Goal: Information Seeking & Learning: Check status

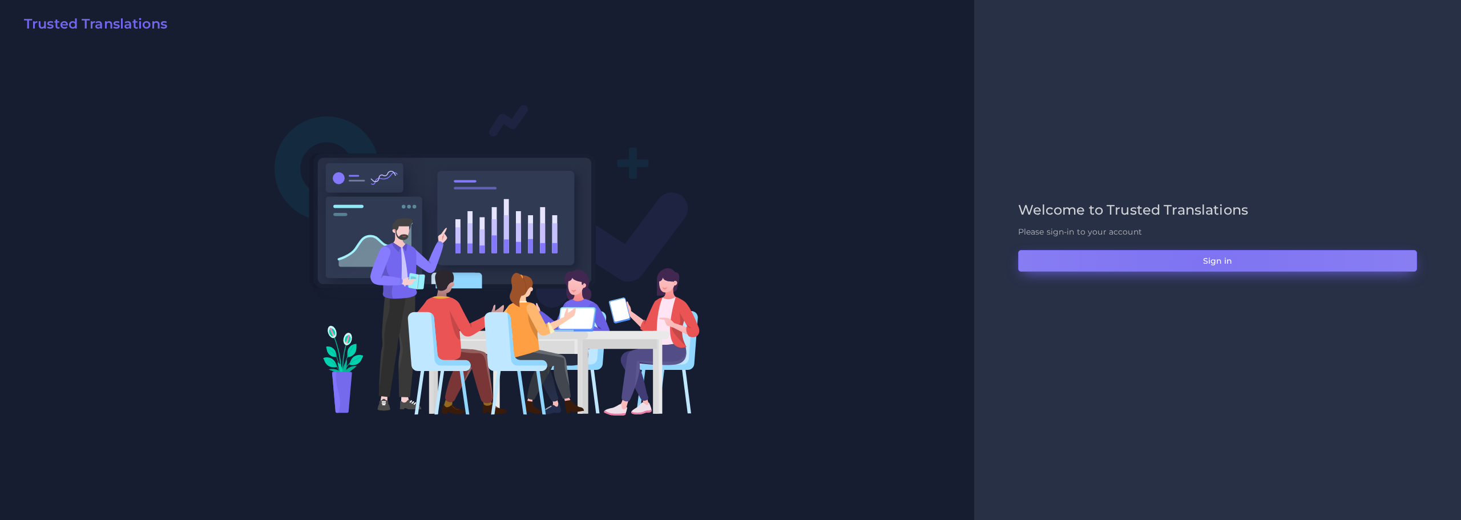
click at [1217, 261] on button "Sign in" at bounding box center [1217, 261] width 399 height 22
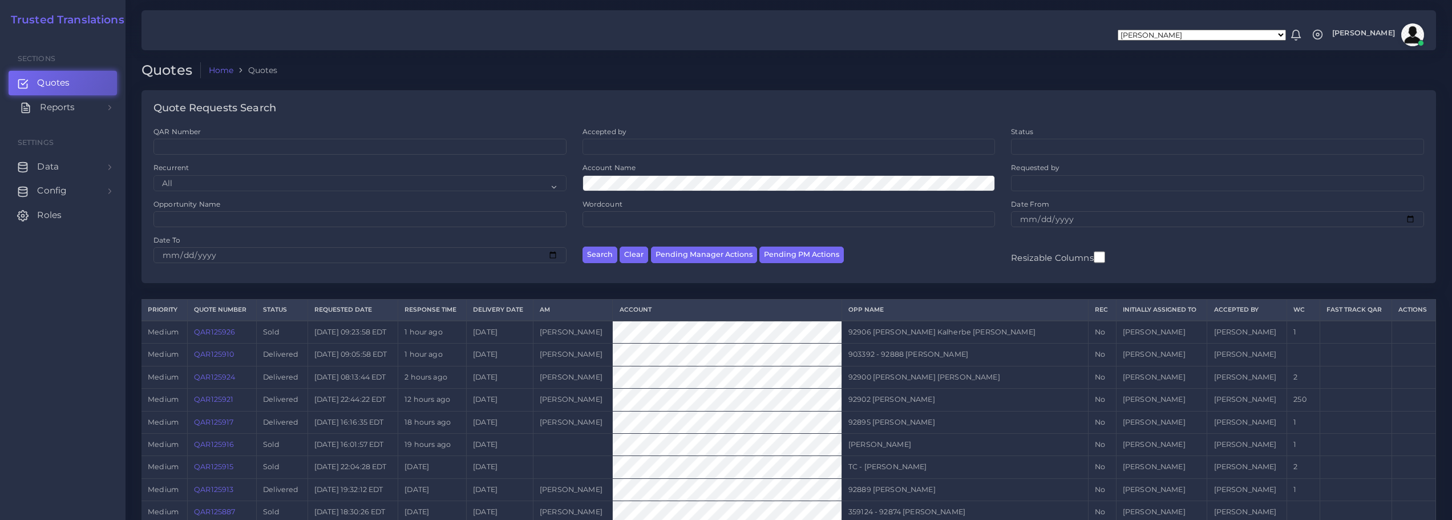
click at [64, 107] on span "Reports" at bounding box center [57, 107] width 35 height 13
click at [58, 159] on span "Campaigns" at bounding box center [66, 159] width 51 height 13
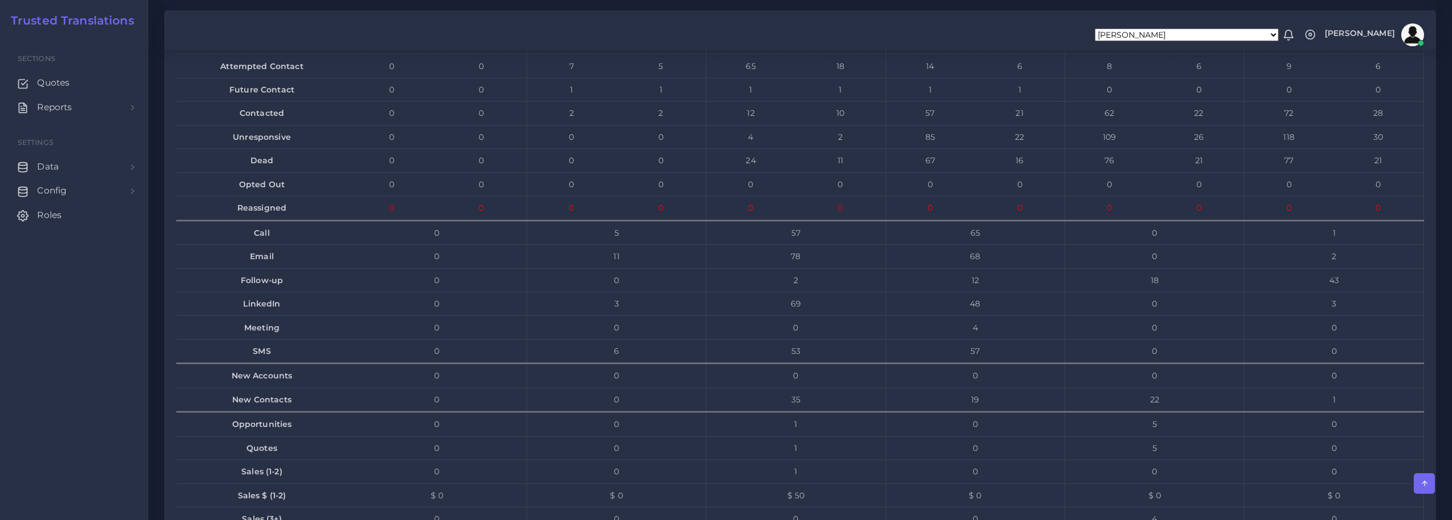
scroll to position [7533, 0]
drag, startPoint x: 1331, startPoint y: 378, endPoint x: 1339, endPoint y: 378, distance: 8.0
click at [1339, 288] on td "2" at bounding box center [1335, 276] width 180 height 23
drag, startPoint x: 1334, startPoint y: 357, endPoint x: 1344, endPoint y: 357, distance: 10.8
click at [1344, 264] on td "1" at bounding box center [1335, 252] width 180 height 24
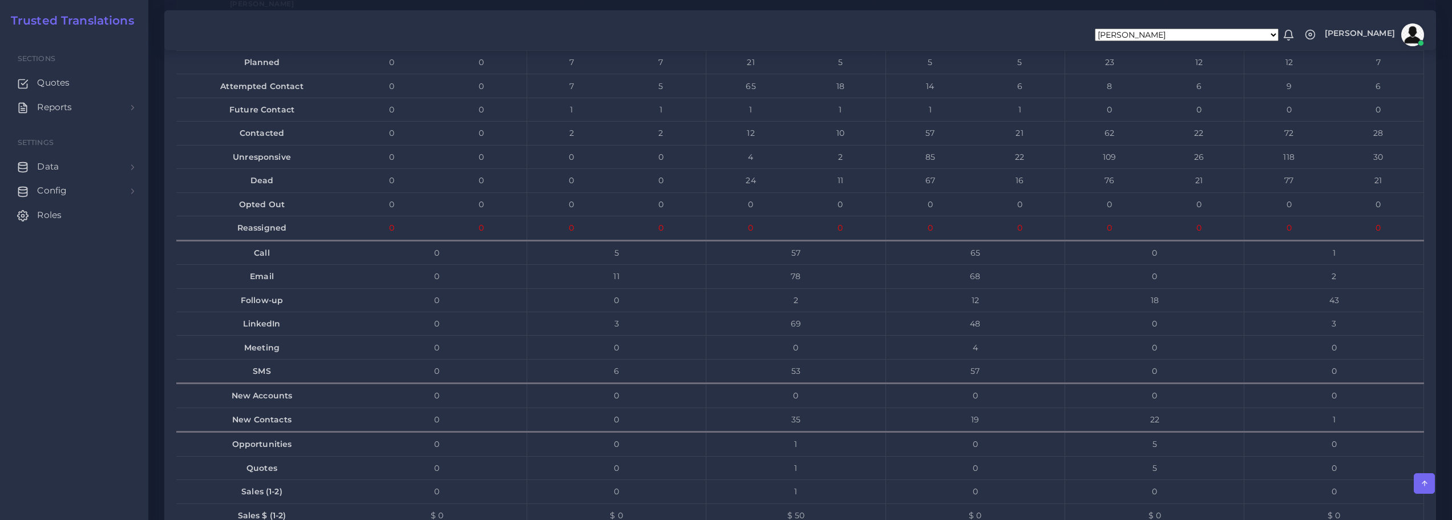
drag, startPoint x: 1333, startPoint y: 429, endPoint x: 1343, endPoint y: 429, distance: 10.3
click at [1343, 336] on td "3" at bounding box center [1335, 323] width 180 height 23
drag, startPoint x: 1284, startPoint y: 235, endPoint x: 1273, endPoint y: 235, distance: 10.9
click at [1298, 145] on td "72" at bounding box center [1289, 133] width 89 height 23
drag, startPoint x: 1105, startPoint y: 233, endPoint x: 1129, endPoint y: 233, distance: 24.0
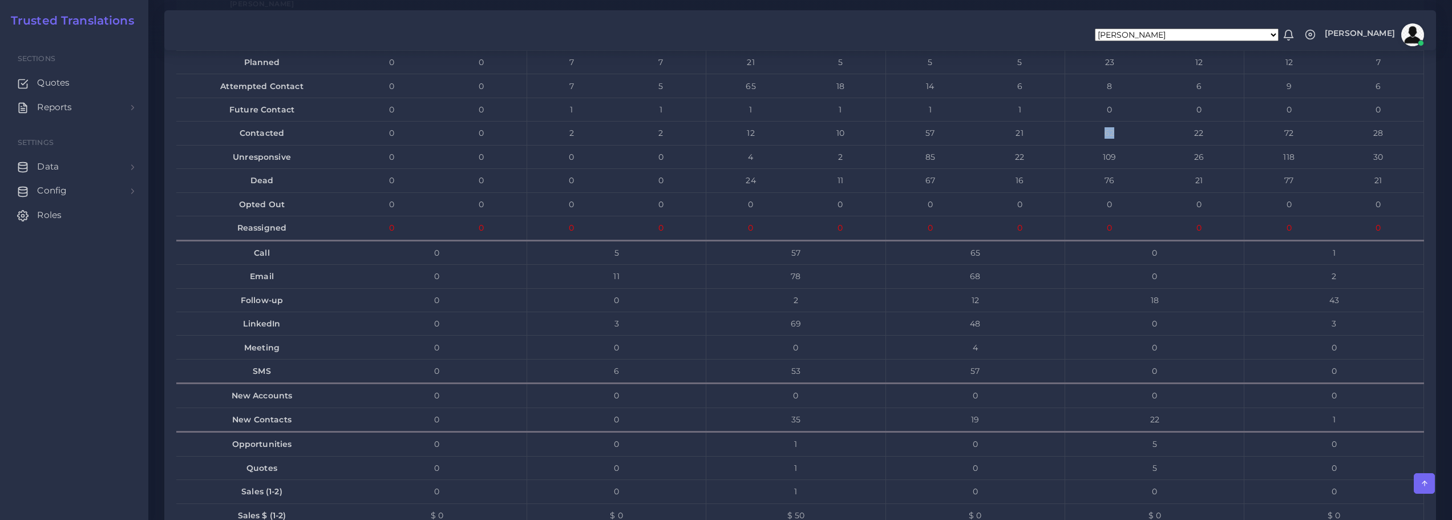
click at [1129, 145] on td "62" at bounding box center [1109, 133] width 89 height 23
drag, startPoint x: 1280, startPoint y: 237, endPoint x: 1312, endPoint y: 249, distance: 34.1
click at [1298, 145] on td "72" at bounding box center [1289, 133] width 89 height 23
drag, startPoint x: 1332, startPoint y: 354, endPoint x: 1338, endPoint y: 356, distance: 6.5
click at [1338, 264] on td "1" at bounding box center [1335, 252] width 180 height 24
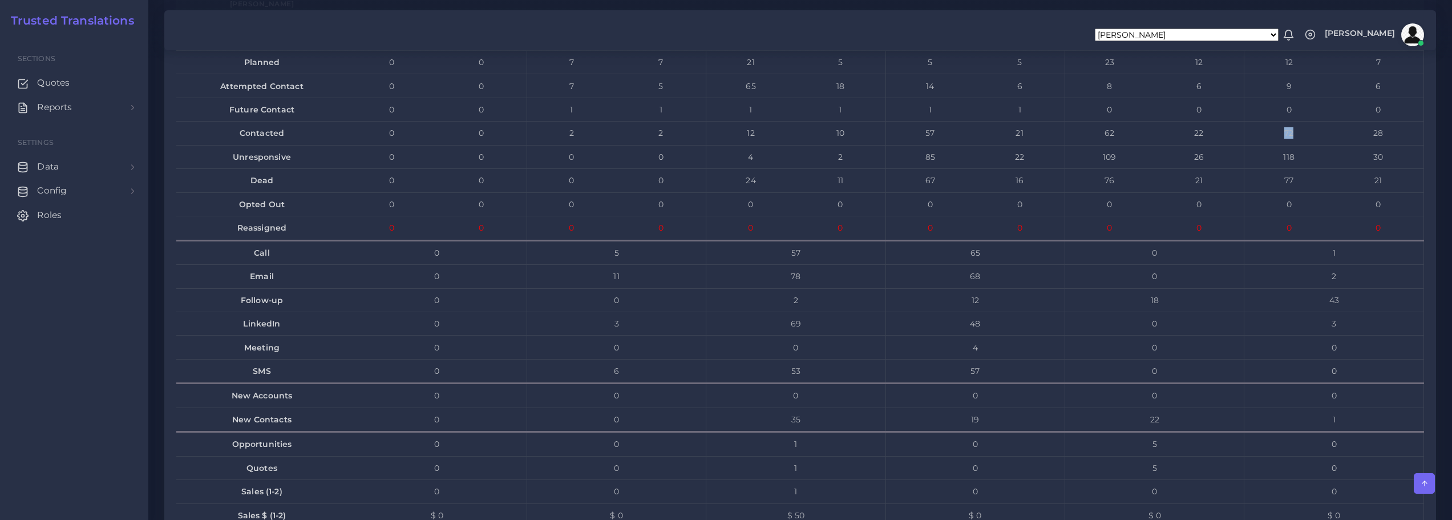
drag, startPoint x: 1330, startPoint y: 430, endPoint x: 1338, endPoint y: 430, distance: 7.4
click at [1338, 336] on td "3" at bounding box center [1335, 323] width 180 height 23
